Goal: Task Accomplishment & Management: Manage account settings

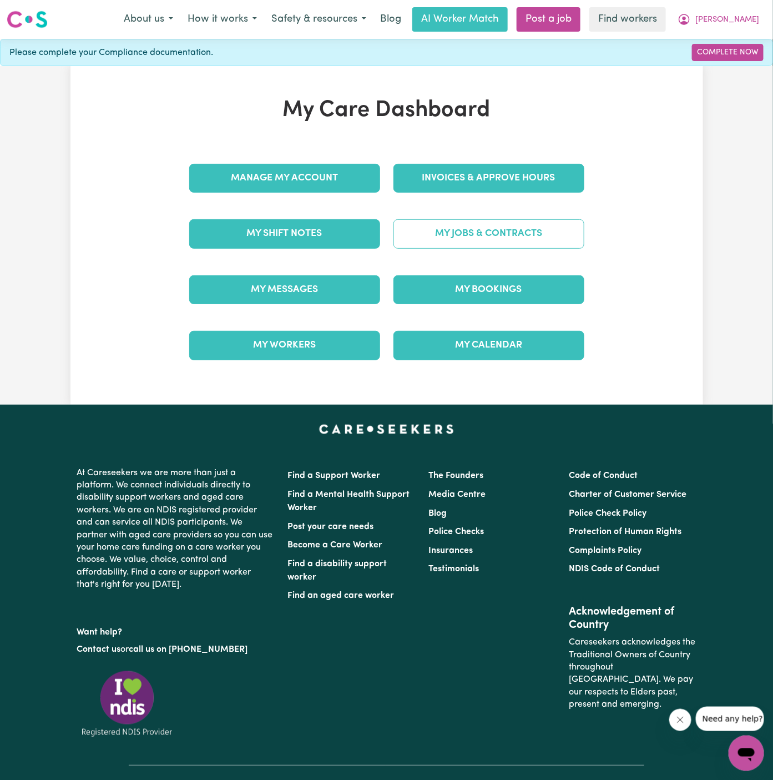
click at [507, 233] on link "My Jobs & Contracts" at bounding box center [489, 233] width 191 height 29
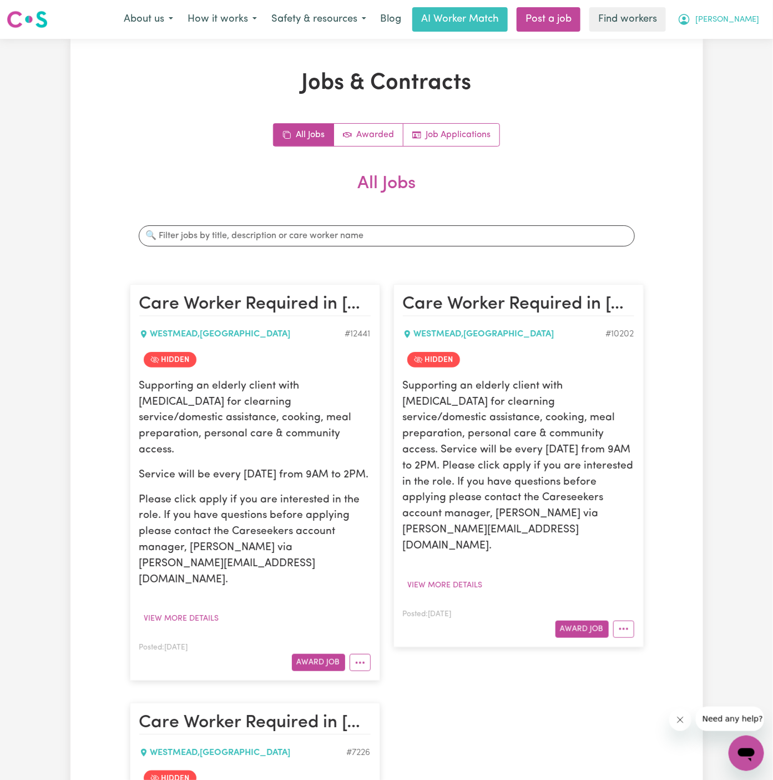
click at [748, 16] on span "[PERSON_NAME]" at bounding box center [728, 20] width 64 height 12
click at [727, 38] on link "My Dashboard" at bounding box center [722, 43] width 88 height 21
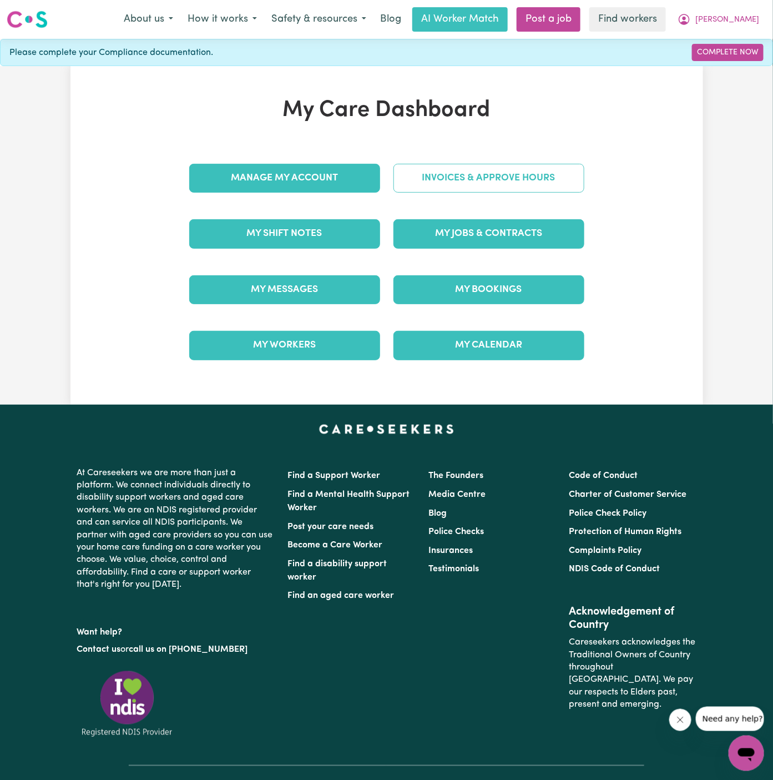
click at [499, 182] on link "Invoices & Approve Hours" at bounding box center [489, 178] width 191 height 29
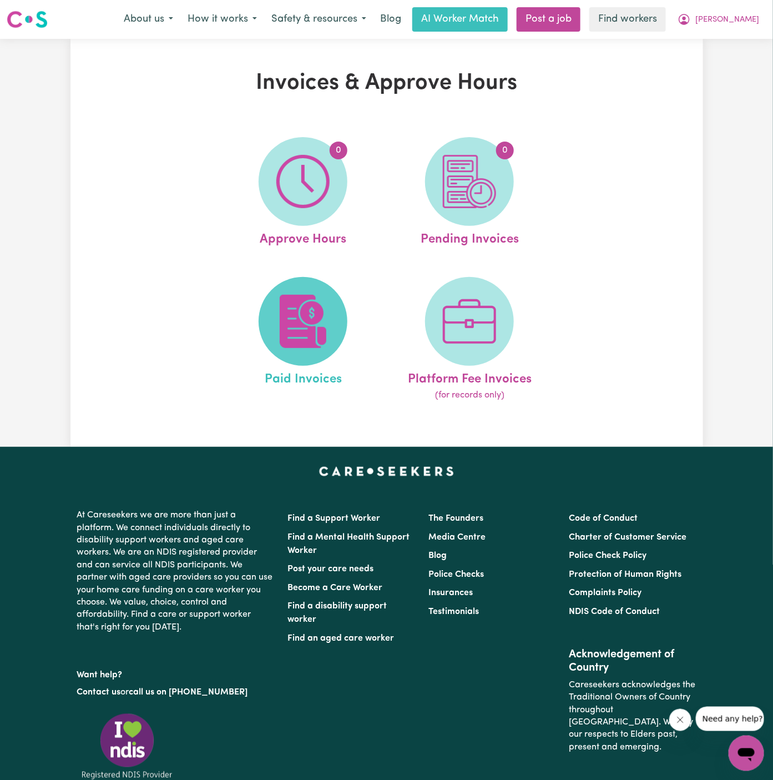
click at [282, 318] on img at bounding box center [302, 321] width 53 height 53
